Goal: Check status: Check status

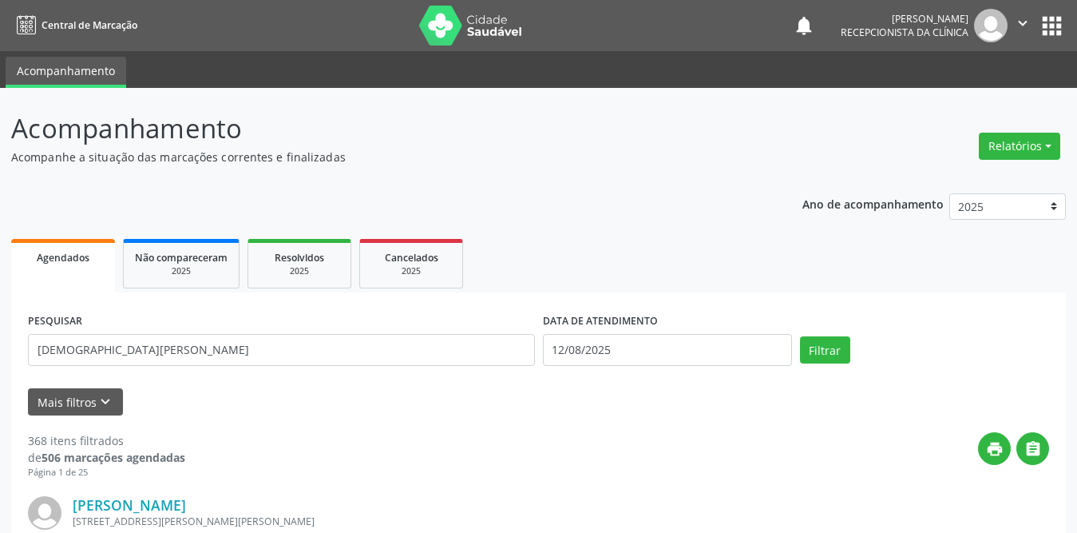
type input "[DEMOGRAPHIC_DATA][PERSON_NAME]"
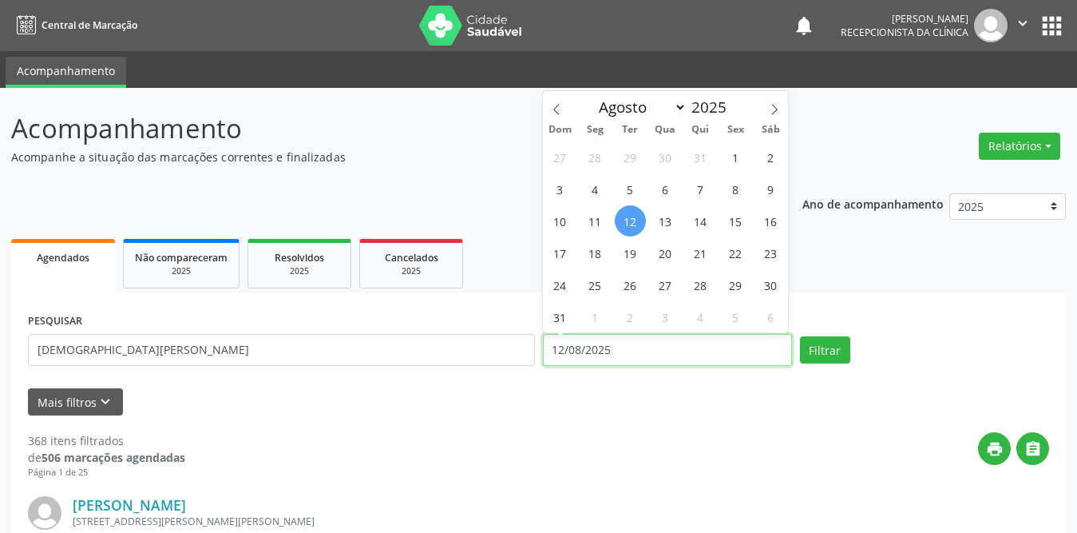
click at [609, 353] on input "12/08/2025" at bounding box center [667, 350] width 249 height 32
click at [727, 161] on span "1" at bounding box center [735, 156] width 31 height 31
type input "[DATE]"
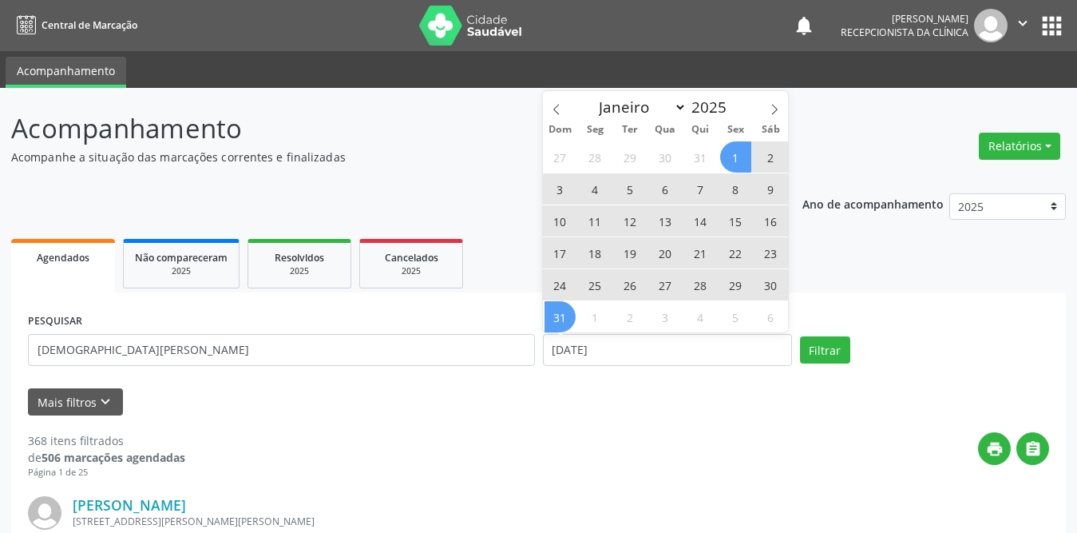
click at [551, 331] on span "31" at bounding box center [560, 316] width 31 height 31
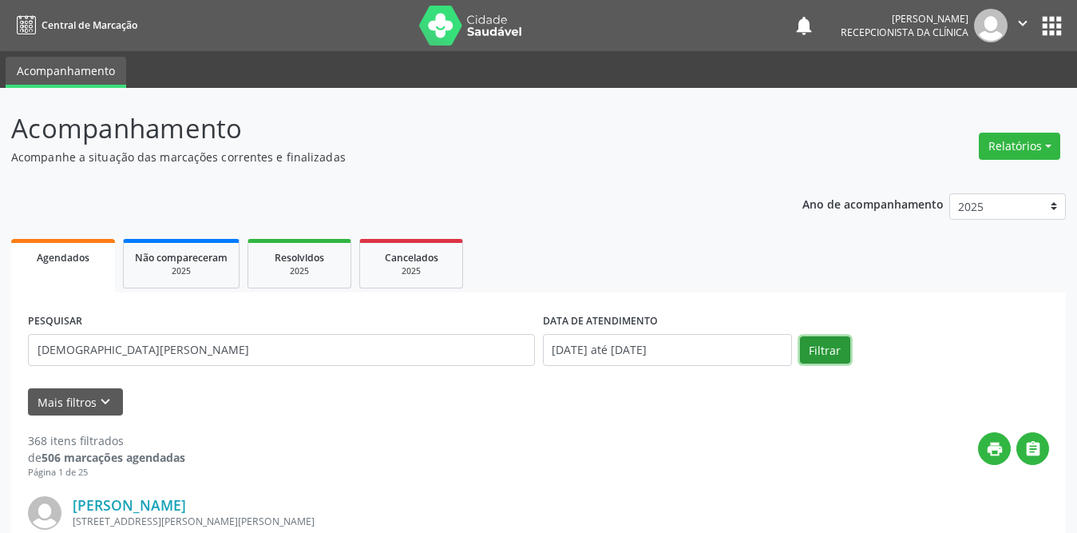
click at [841, 349] on button "Filtrar" at bounding box center [825, 349] width 50 height 27
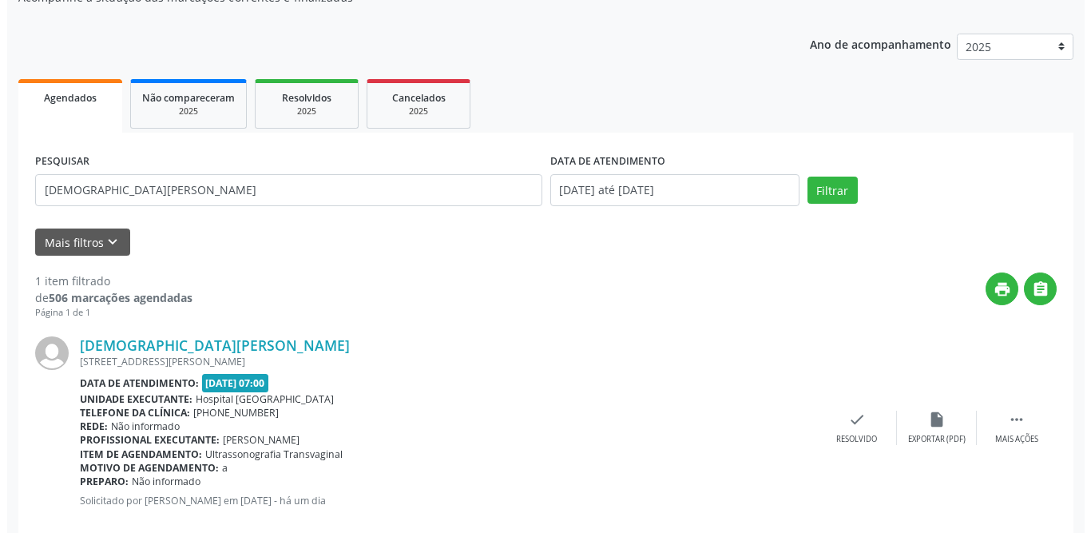
scroll to position [190, 0]
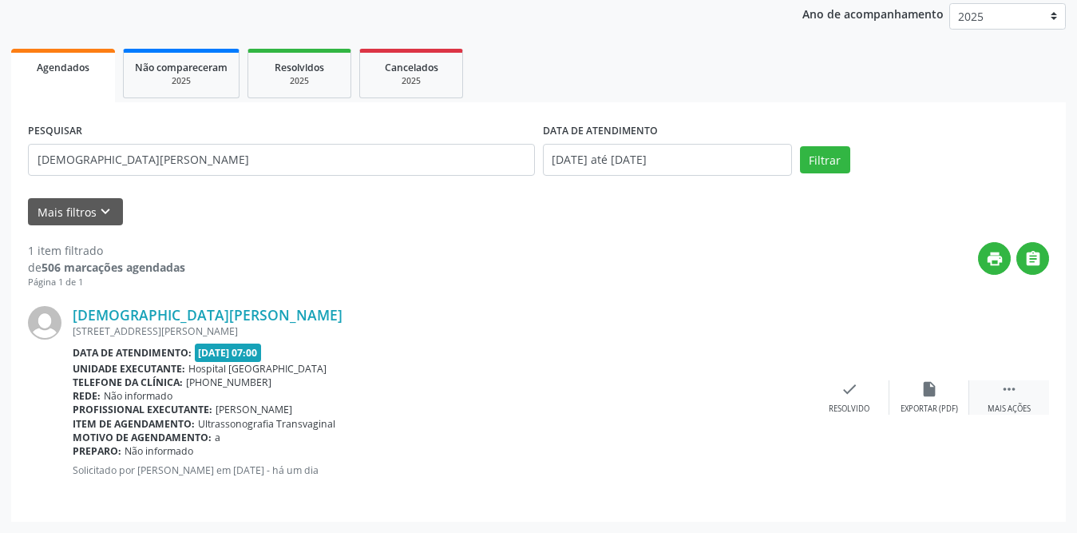
click at [1003, 392] on icon "" at bounding box center [1010, 389] width 18 height 18
click at [780, 392] on div "print Imprimir" at bounding box center [770, 397] width 80 height 34
click at [460, 281] on div "print " at bounding box center [617, 265] width 864 height 47
click at [616, 397] on icon "check" at bounding box center [610, 389] width 18 height 18
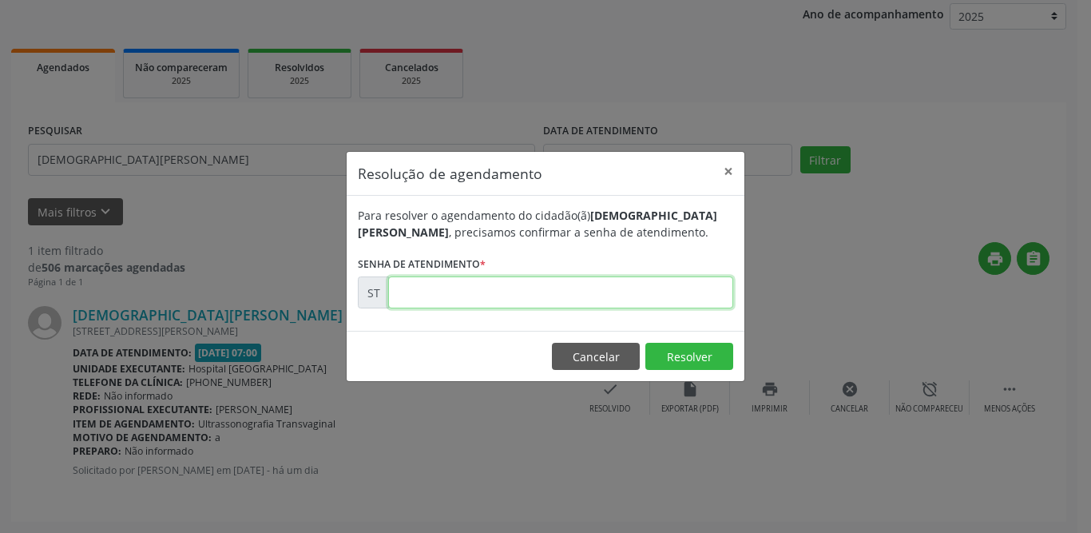
click at [547, 291] on input "text" at bounding box center [560, 292] width 345 height 32
type input "00015742"
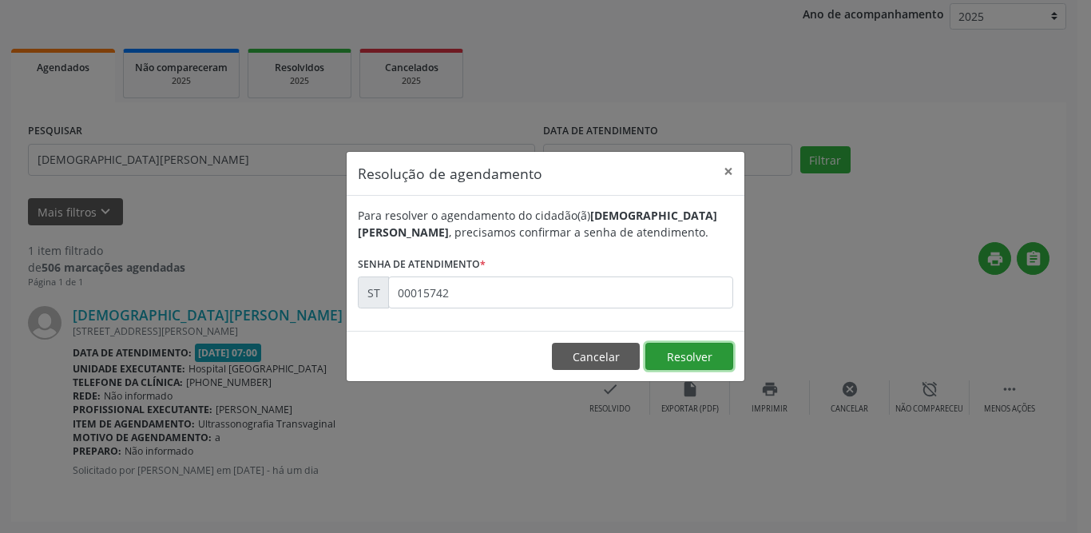
click at [705, 367] on button "Resolver" at bounding box center [689, 356] width 88 height 27
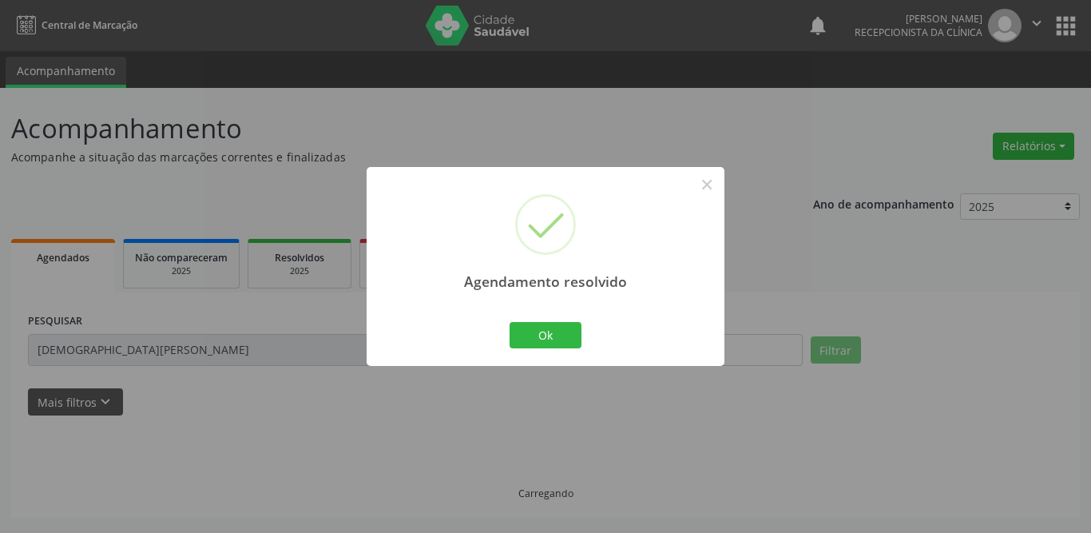
scroll to position [0, 0]
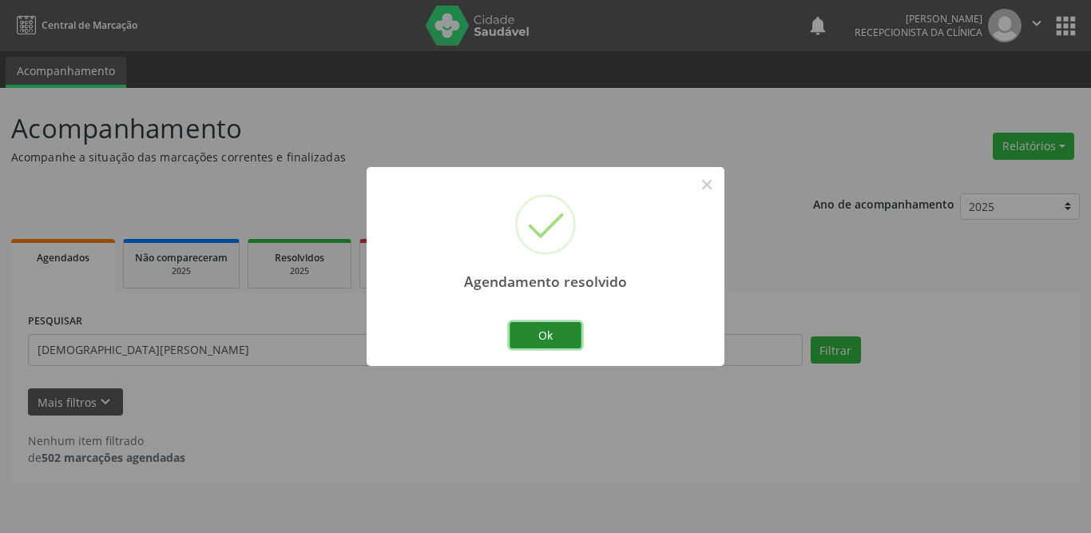
click at [547, 332] on button "Ok" at bounding box center [546, 335] width 72 height 27
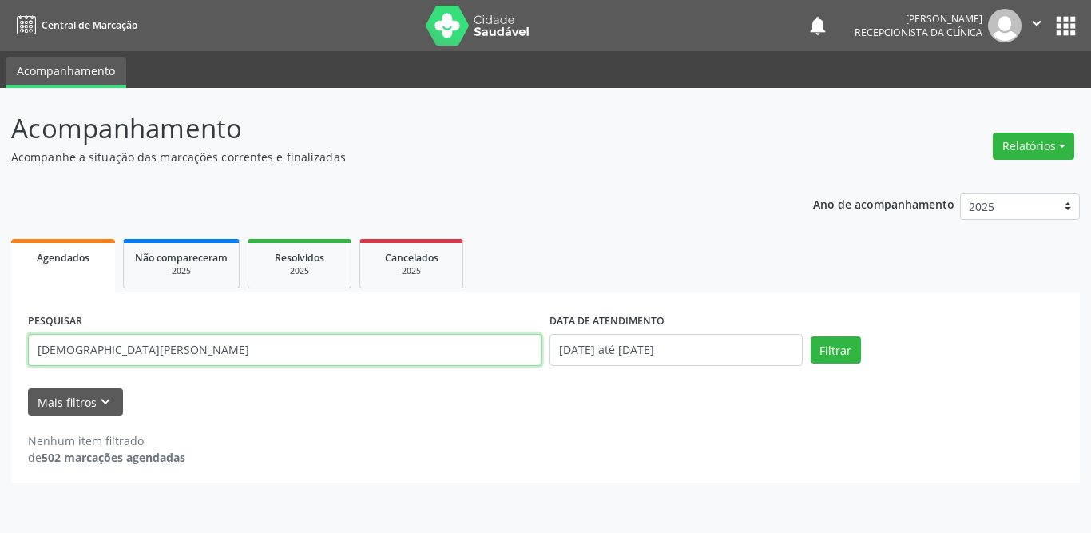
drag, startPoint x: 200, startPoint y: 350, endPoint x: 0, endPoint y: 350, distance: 199.7
click at [0, 350] on div "Acompanhamento Acompanhe a situação das marcações correntes e finalizadas Relat…" at bounding box center [545, 310] width 1091 height 445
